Goal: Task Accomplishment & Management: Manage account settings

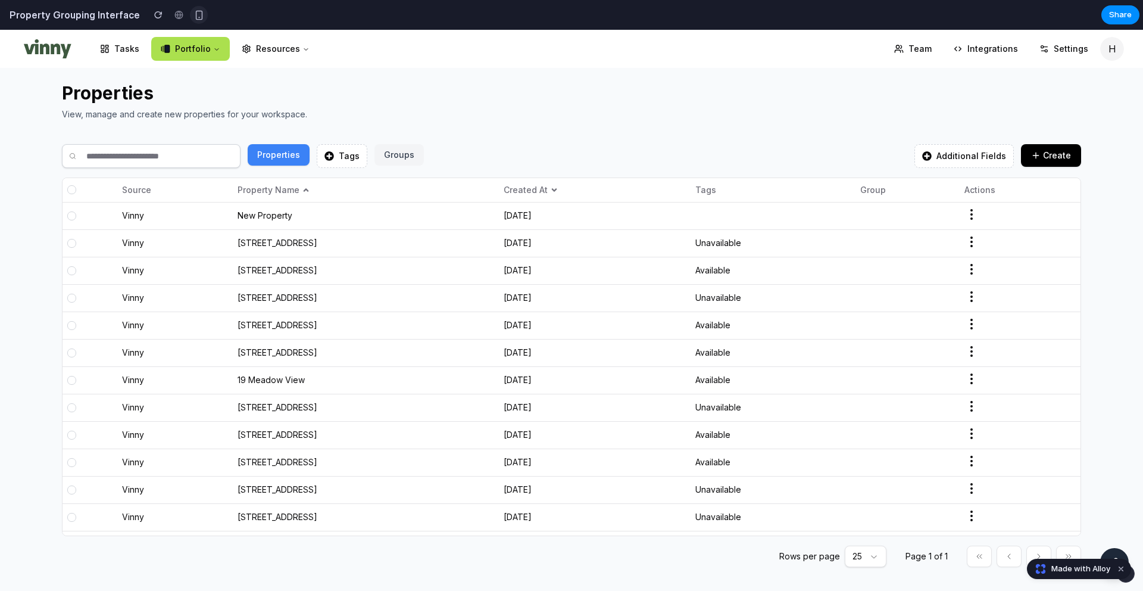
click at [194, 15] on div "button" at bounding box center [199, 15] width 10 height 10
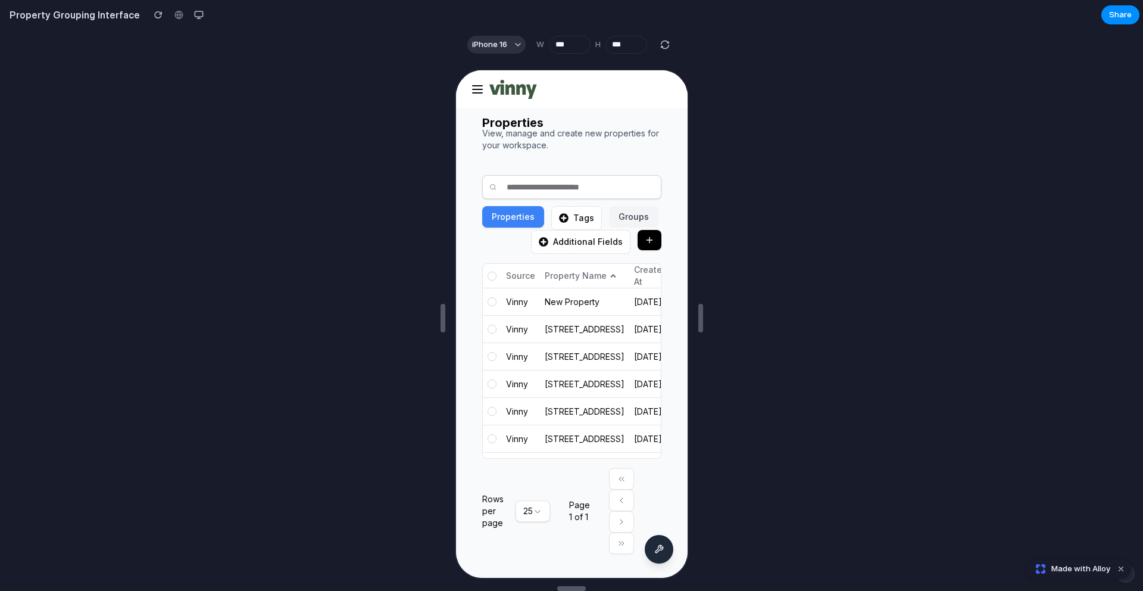
click at [490, 305] on div at bounding box center [490, 300] width 9 height 9
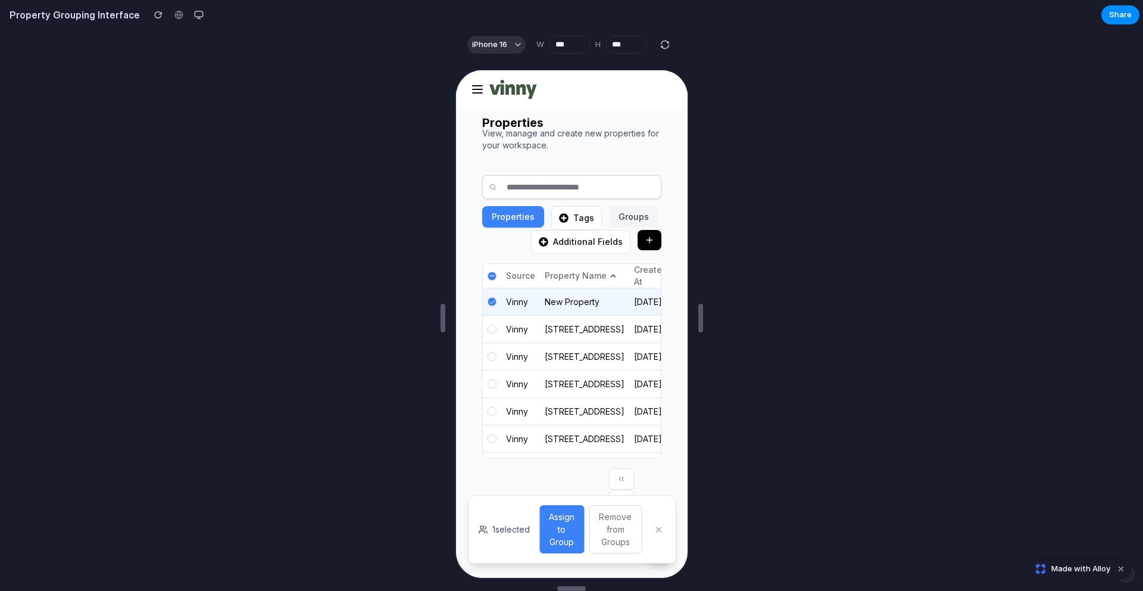
click at [491, 332] on div at bounding box center [490, 327] width 9 height 9
click at [560, 515] on button "Assign to Group" at bounding box center [560, 528] width 45 height 48
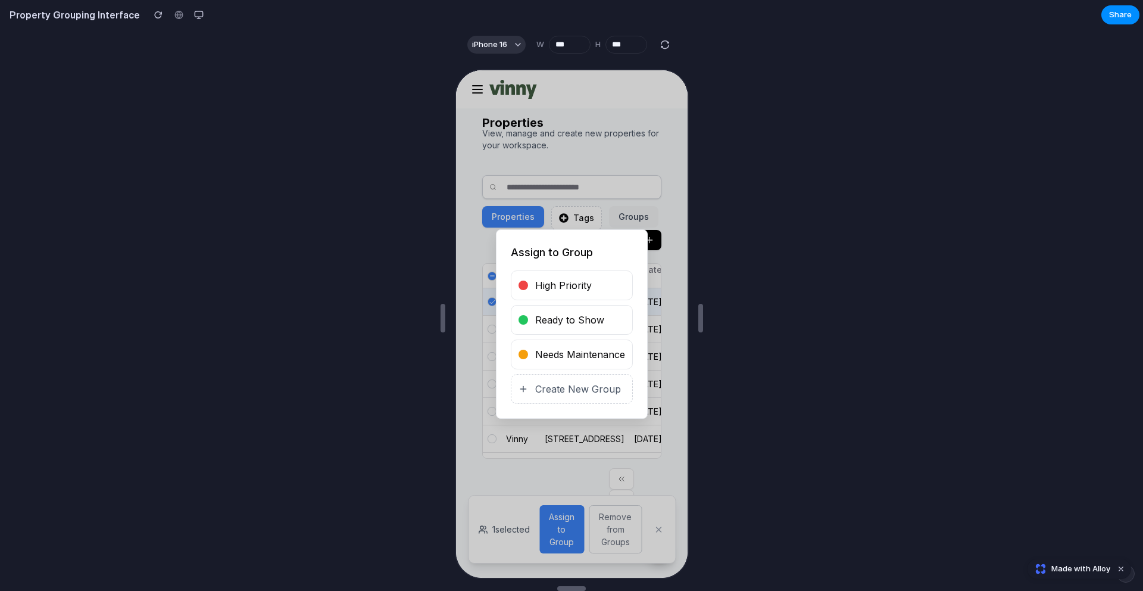
click at [557, 328] on button "Ready to Show" at bounding box center [570, 319] width 122 height 30
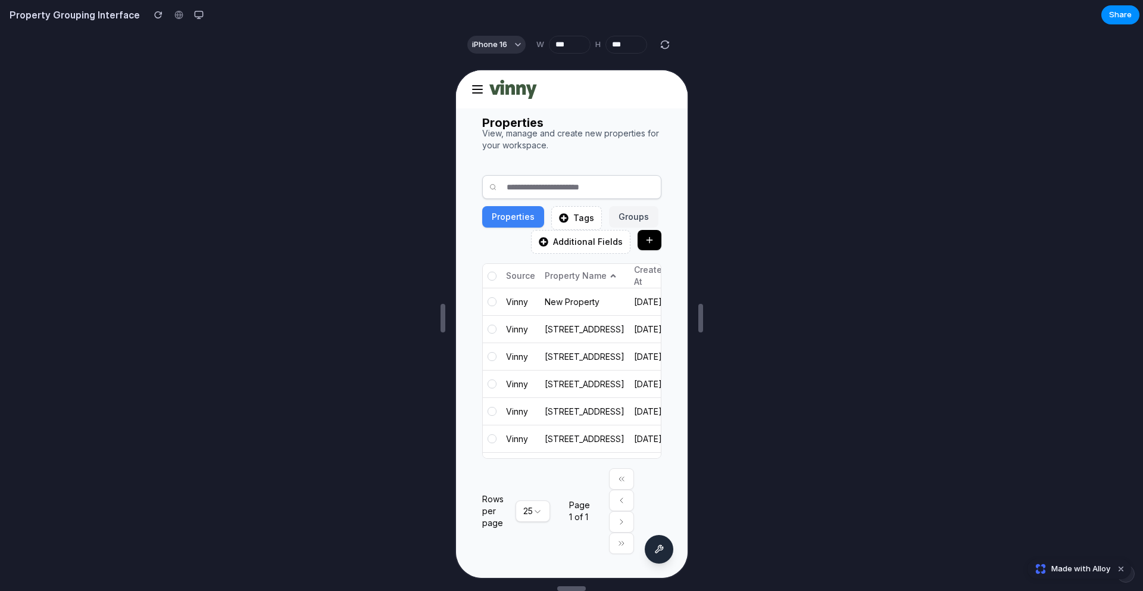
click at [626, 217] on button "Groups" at bounding box center [631, 215] width 49 height 21
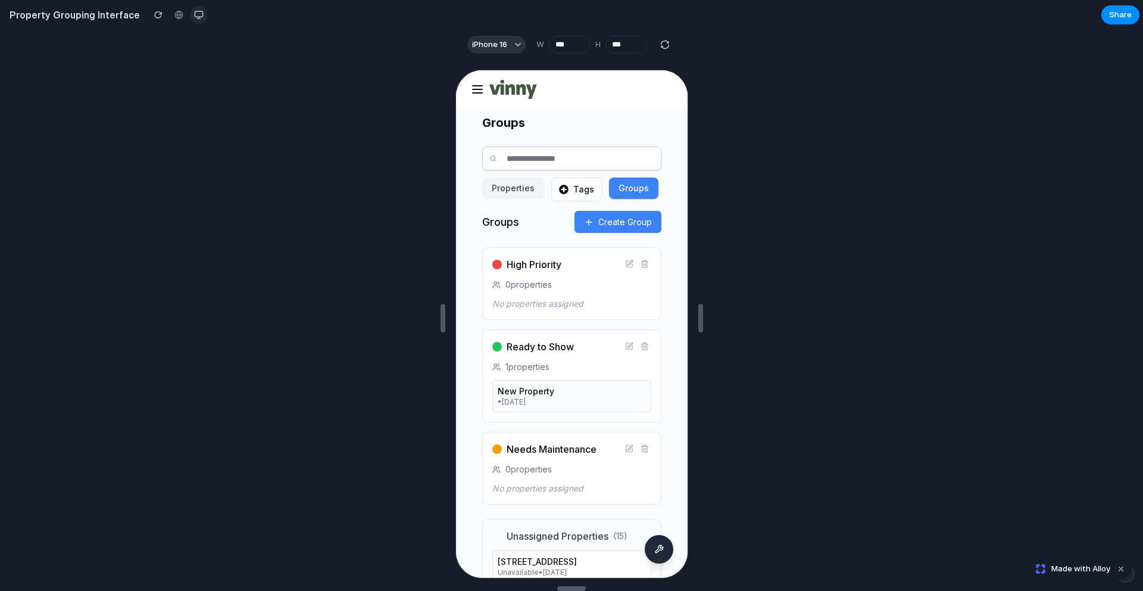
click at [190, 20] on button "button" at bounding box center [199, 15] width 18 height 18
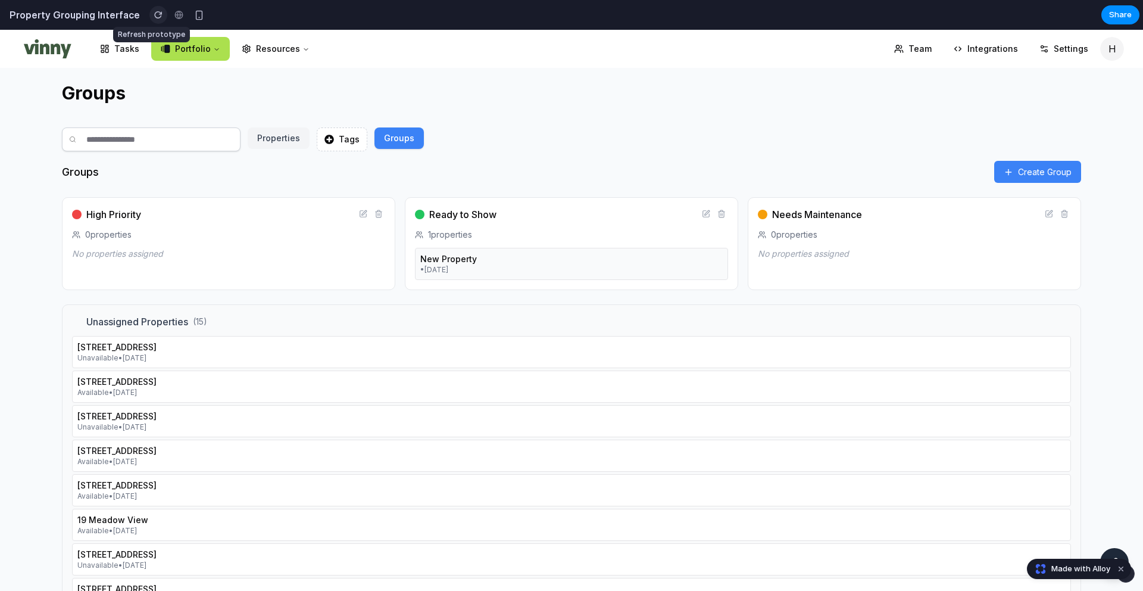
click at [154, 16] on div "button" at bounding box center [158, 15] width 8 height 8
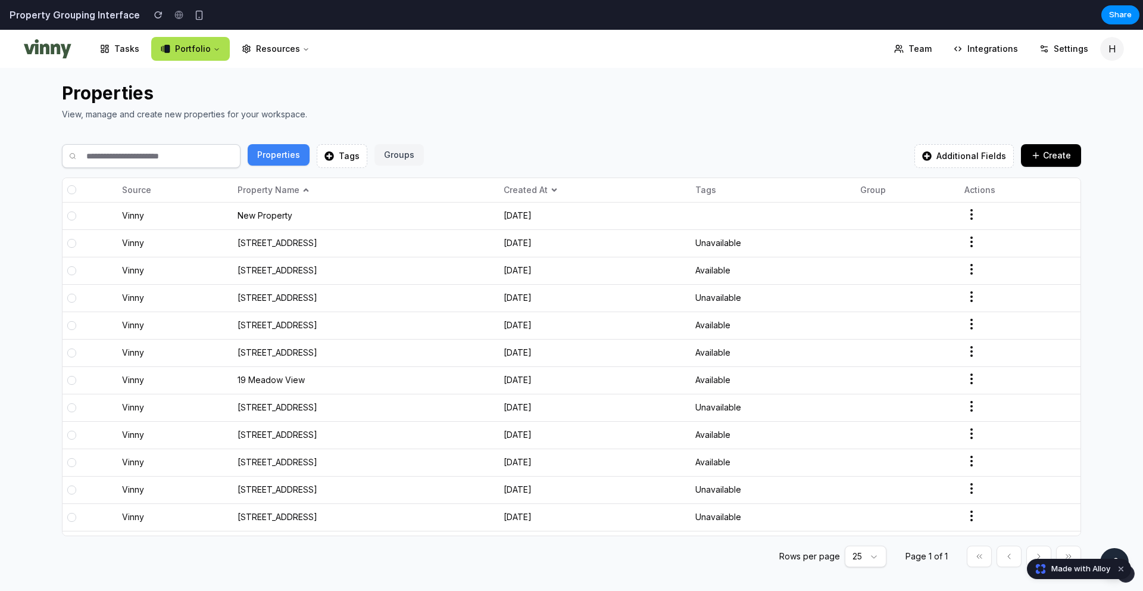
click at [401, 118] on div "View, manage and create new properties for your workspace." at bounding box center [572, 114] width 1020 height 12
click at [394, 152] on button "Groups" at bounding box center [399, 154] width 49 height 21
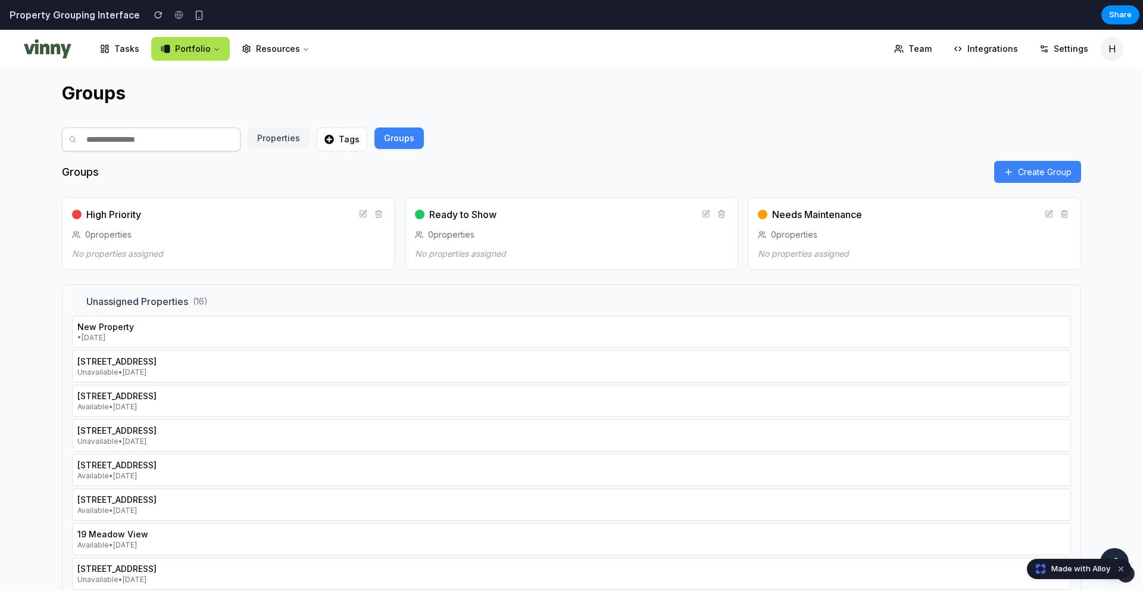
click at [276, 142] on button "Properties" at bounding box center [279, 137] width 62 height 21
